Goal: Information Seeking & Learning: Understand process/instructions

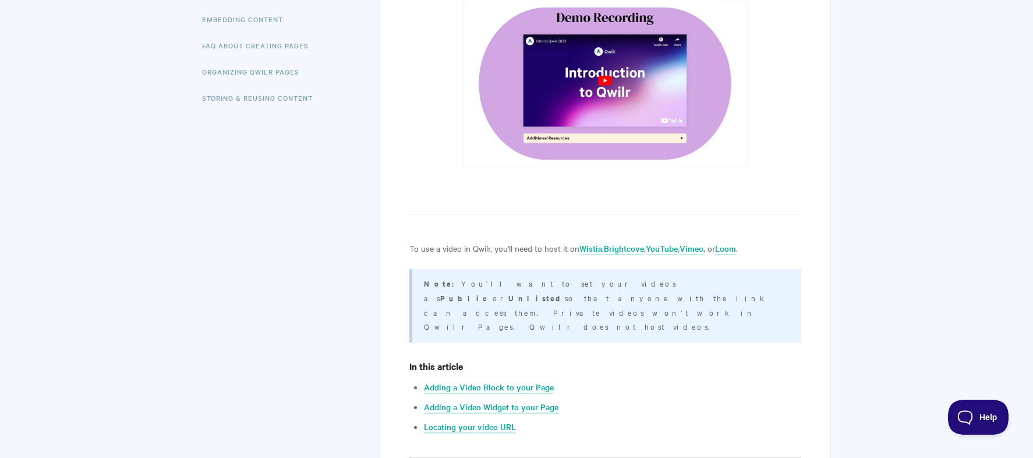
scroll to position [416, 0]
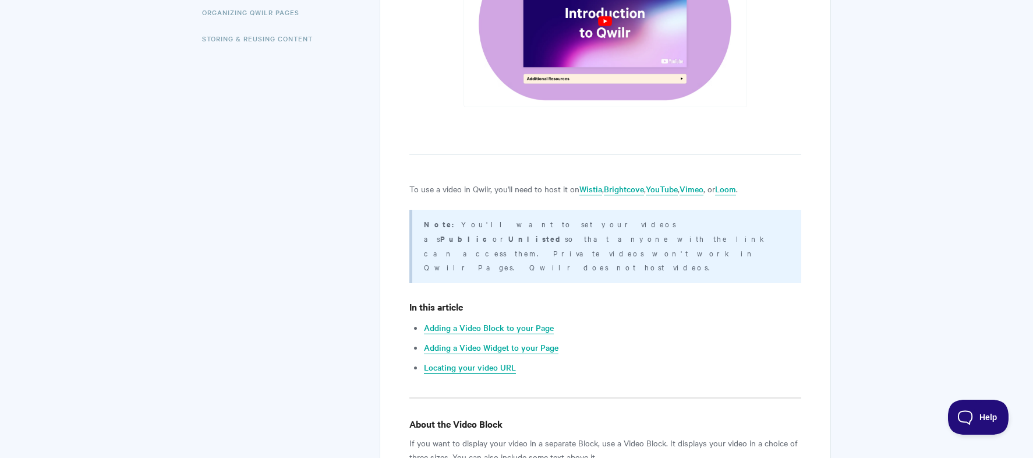
click at [499, 361] on link "Locating your video URL" at bounding box center [470, 367] width 92 height 13
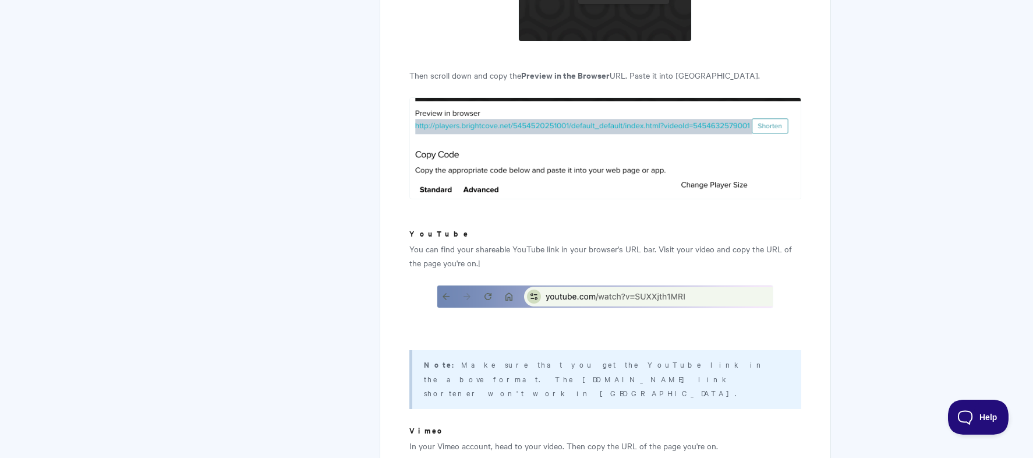
scroll to position [3280, 0]
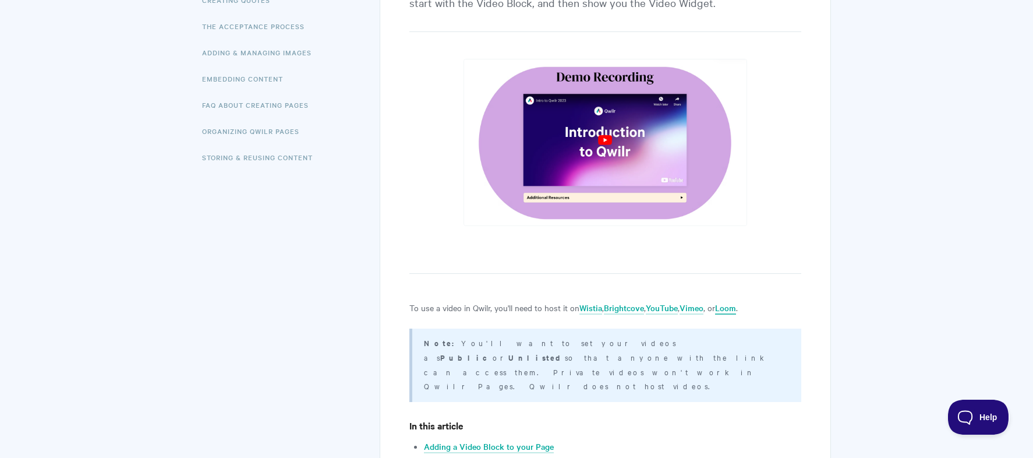
scroll to position [416, 0]
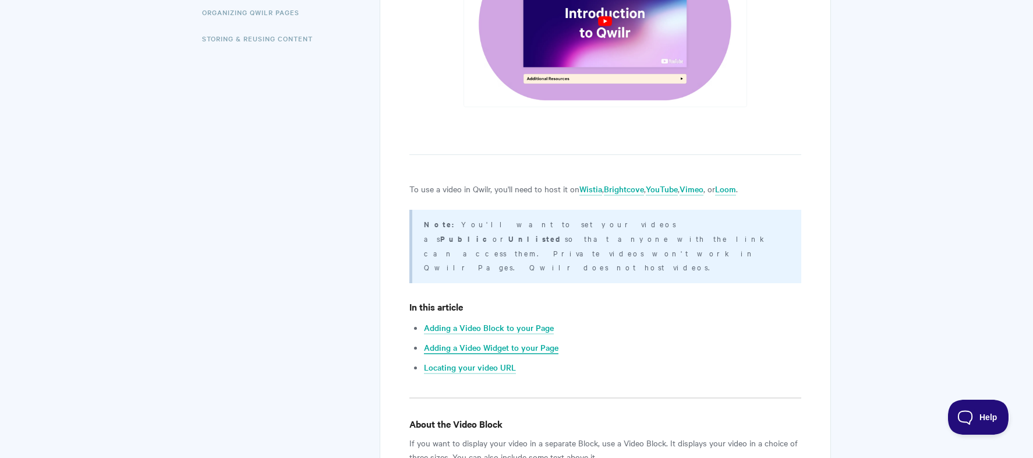
click at [511, 341] on link "Adding a Video Widget to your Page" at bounding box center [491, 347] width 134 height 13
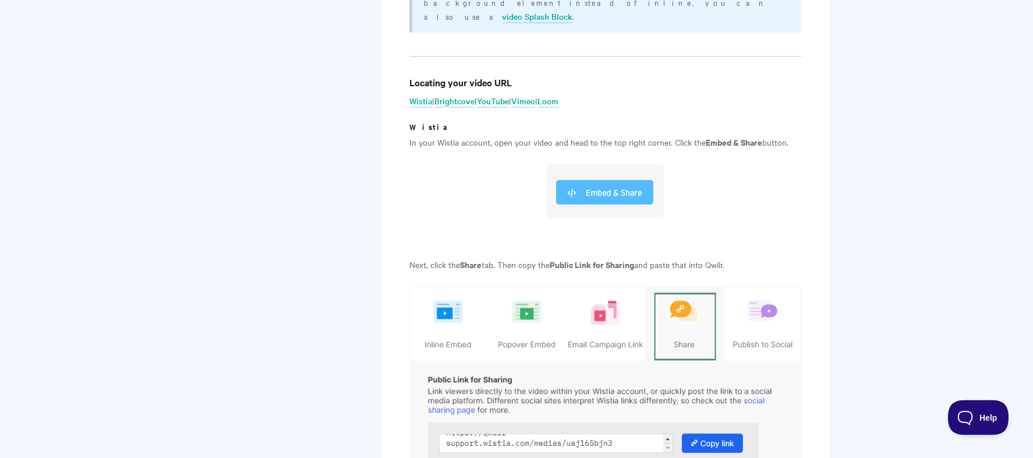
scroll to position [2416, 0]
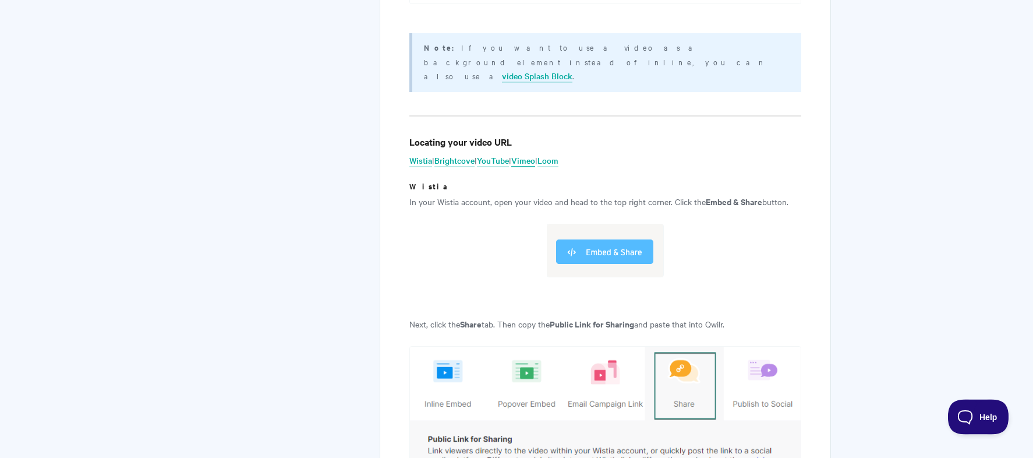
click at [528, 155] on link "Vimeo" at bounding box center [523, 161] width 24 height 13
click at [534, 155] on link "Vimeo" at bounding box center [523, 161] width 24 height 13
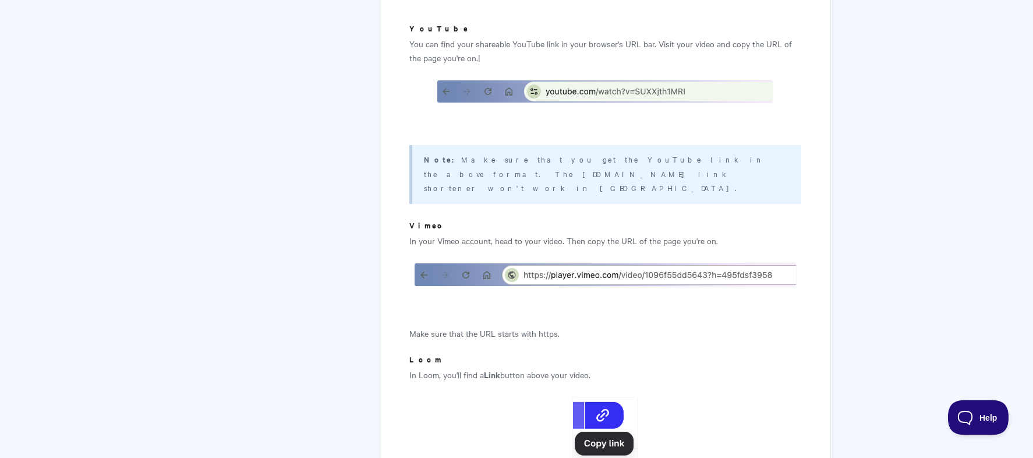
scroll to position [3545, 0]
